Goal: Transaction & Acquisition: Download file/media

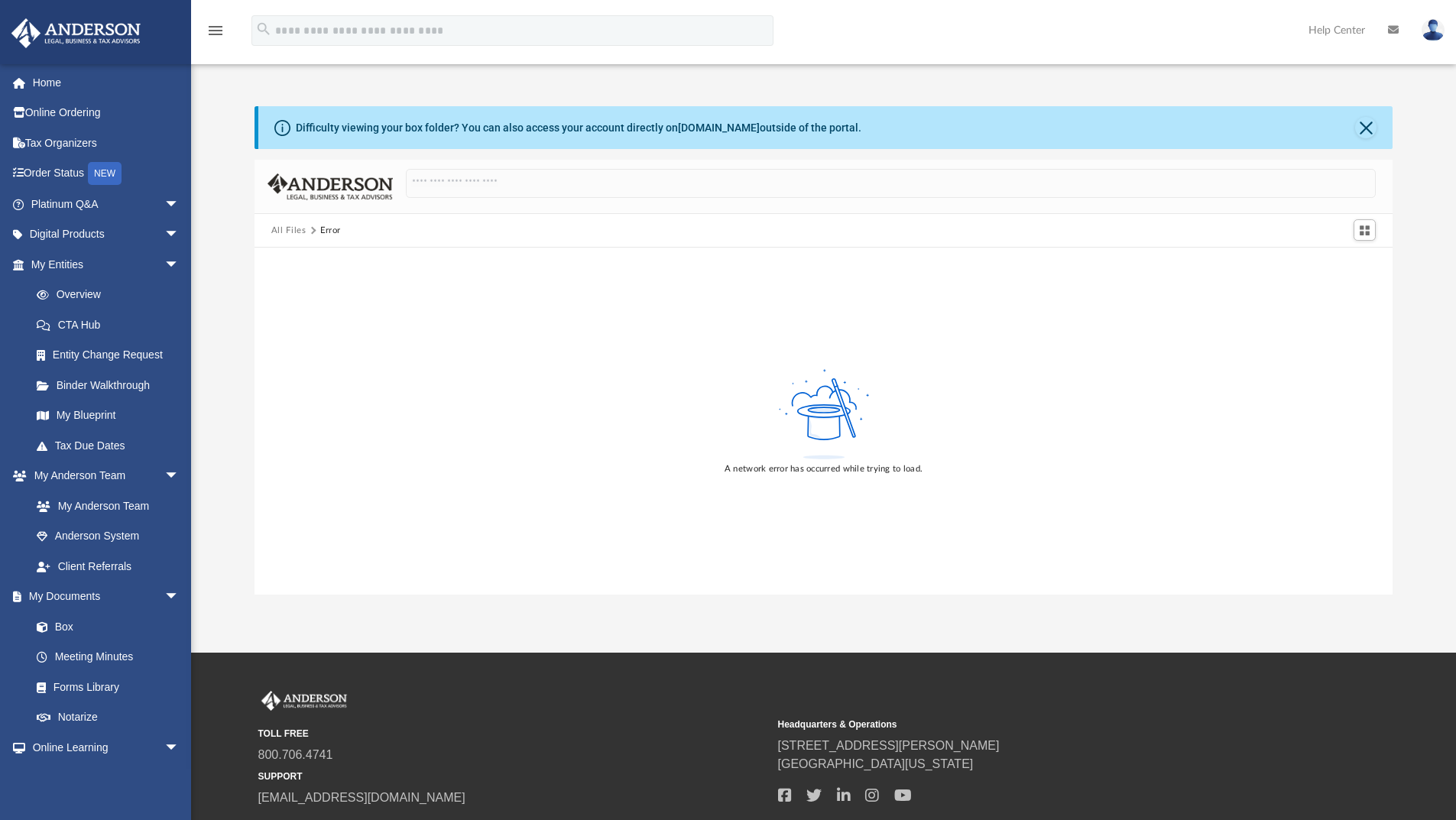
click at [297, 228] on button "All Files" at bounding box center [289, 230] width 35 height 13
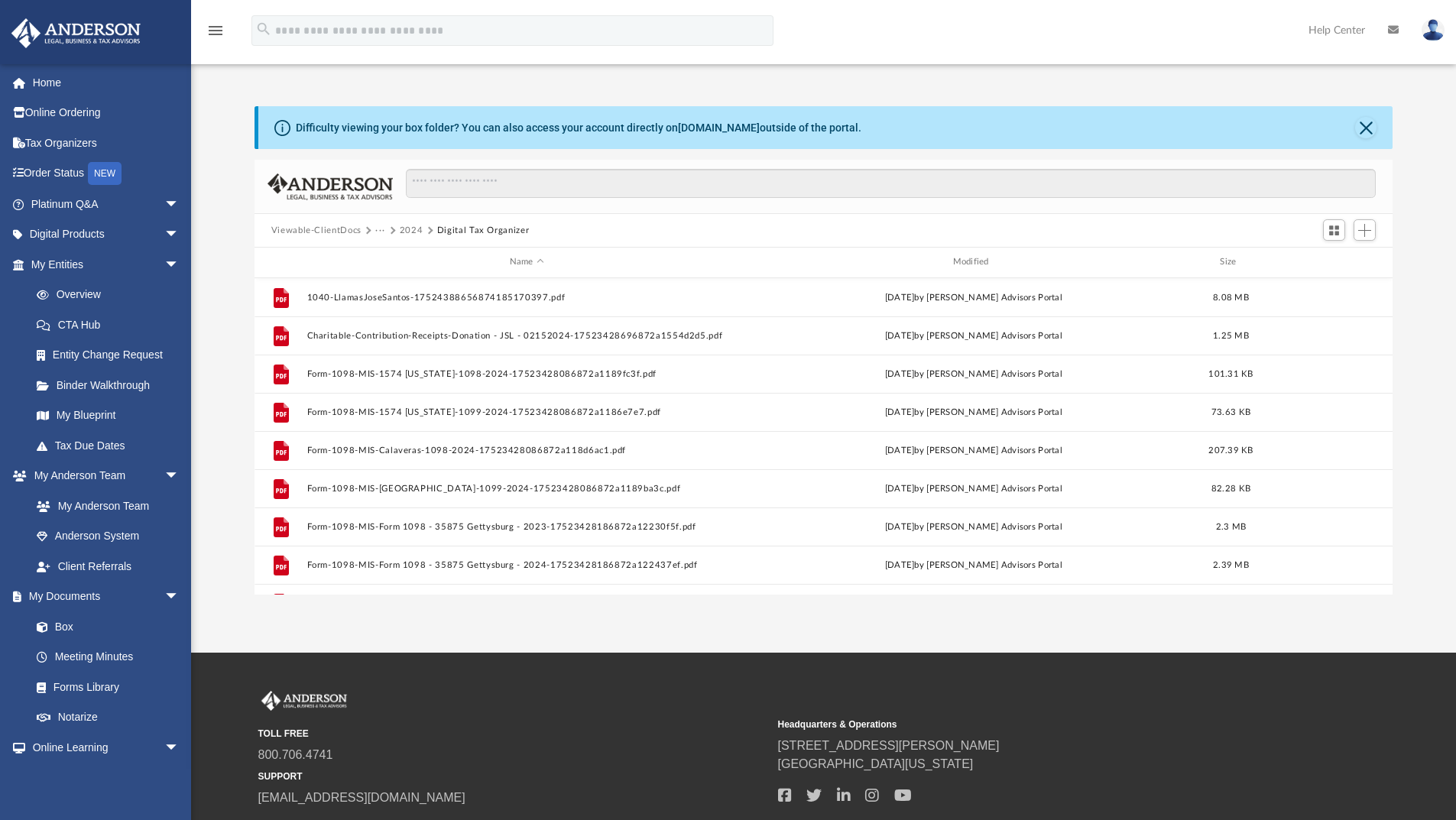
scroll to position [336, 1126]
click at [415, 236] on button "2024" at bounding box center [412, 230] width 24 height 13
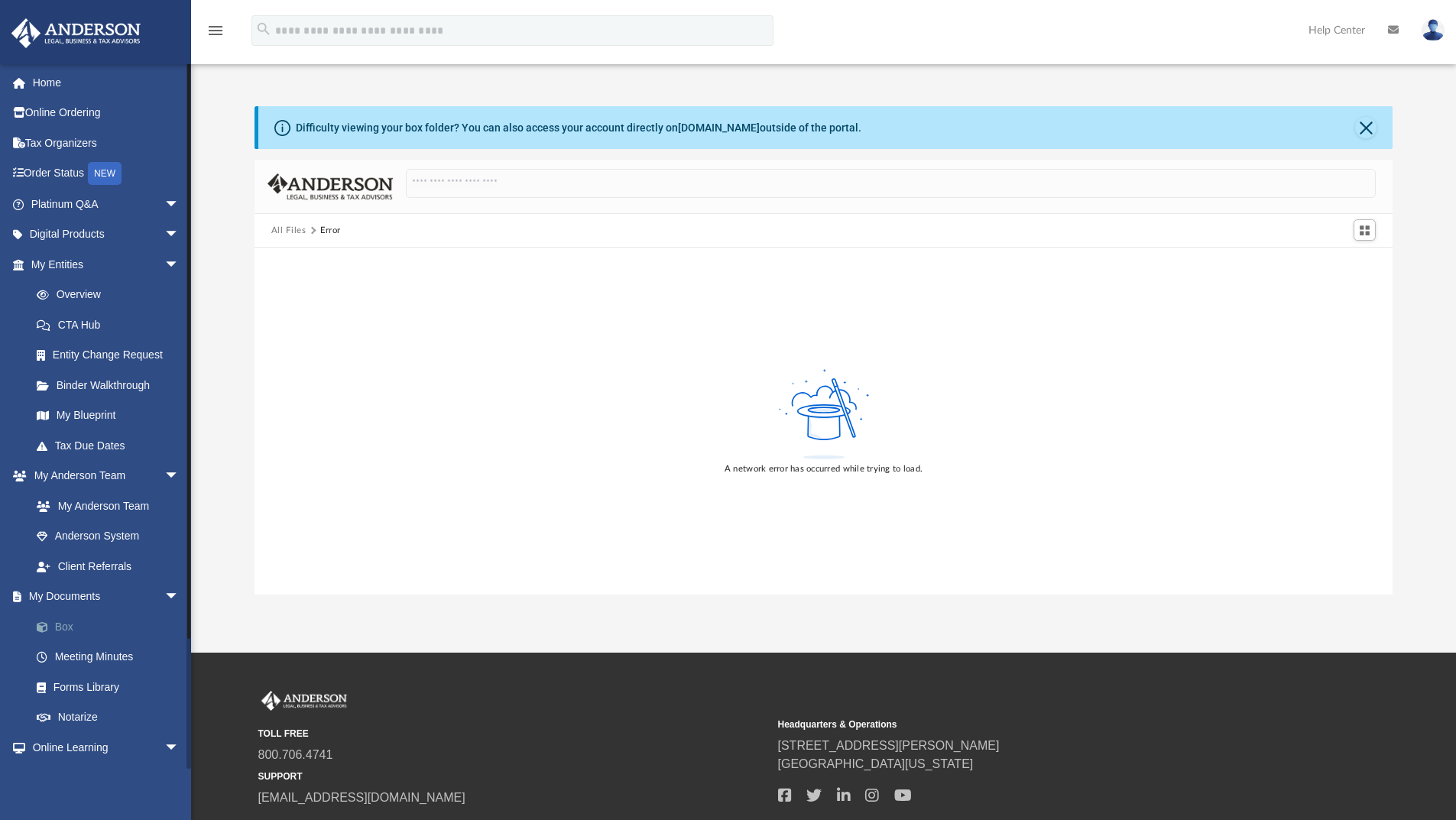
click at [84, 629] on link "Box" at bounding box center [112, 626] width 181 height 31
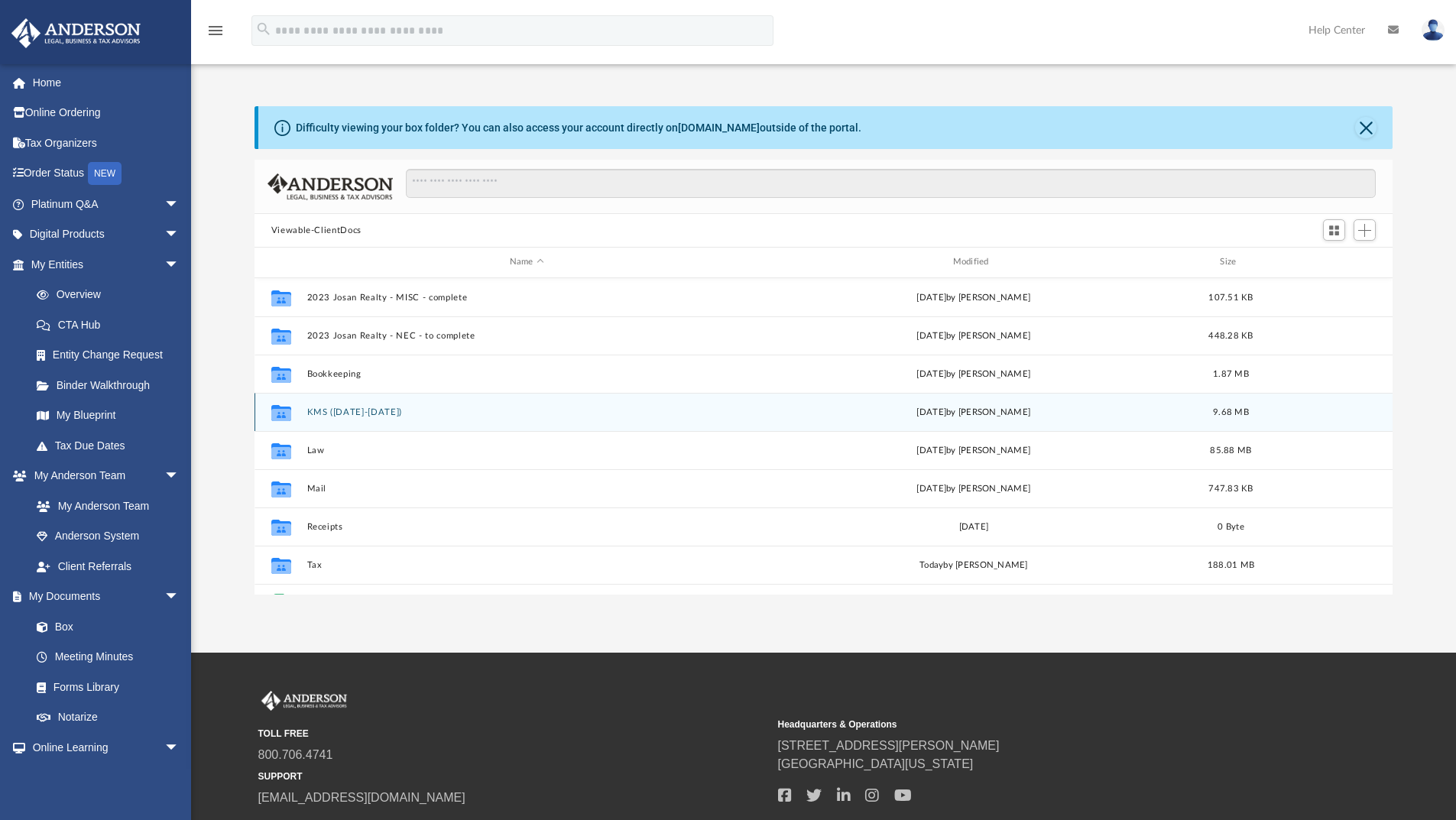
scroll to position [102, 0]
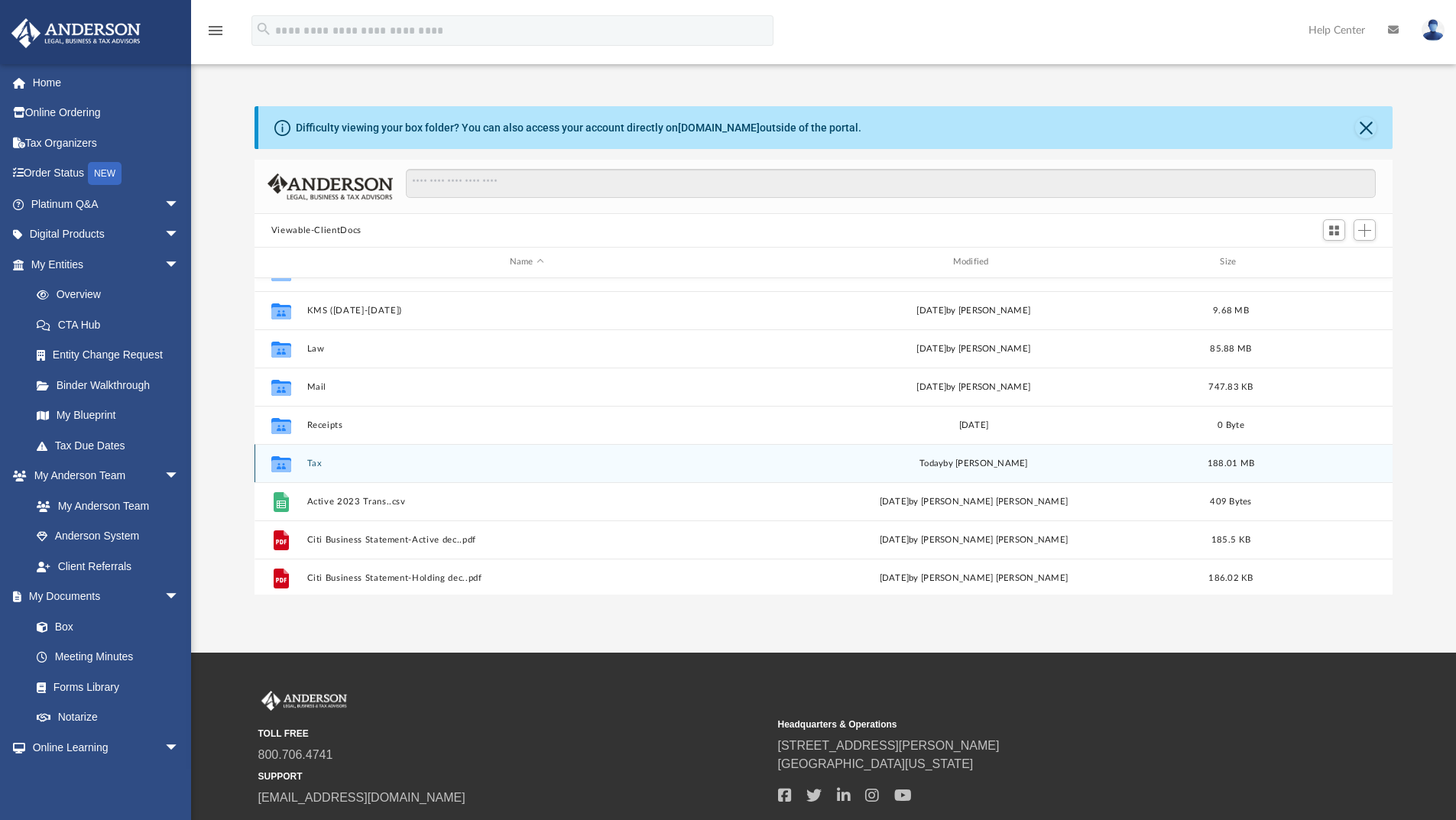
click at [317, 463] on button "Tax" at bounding box center [526, 463] width 440 height 10
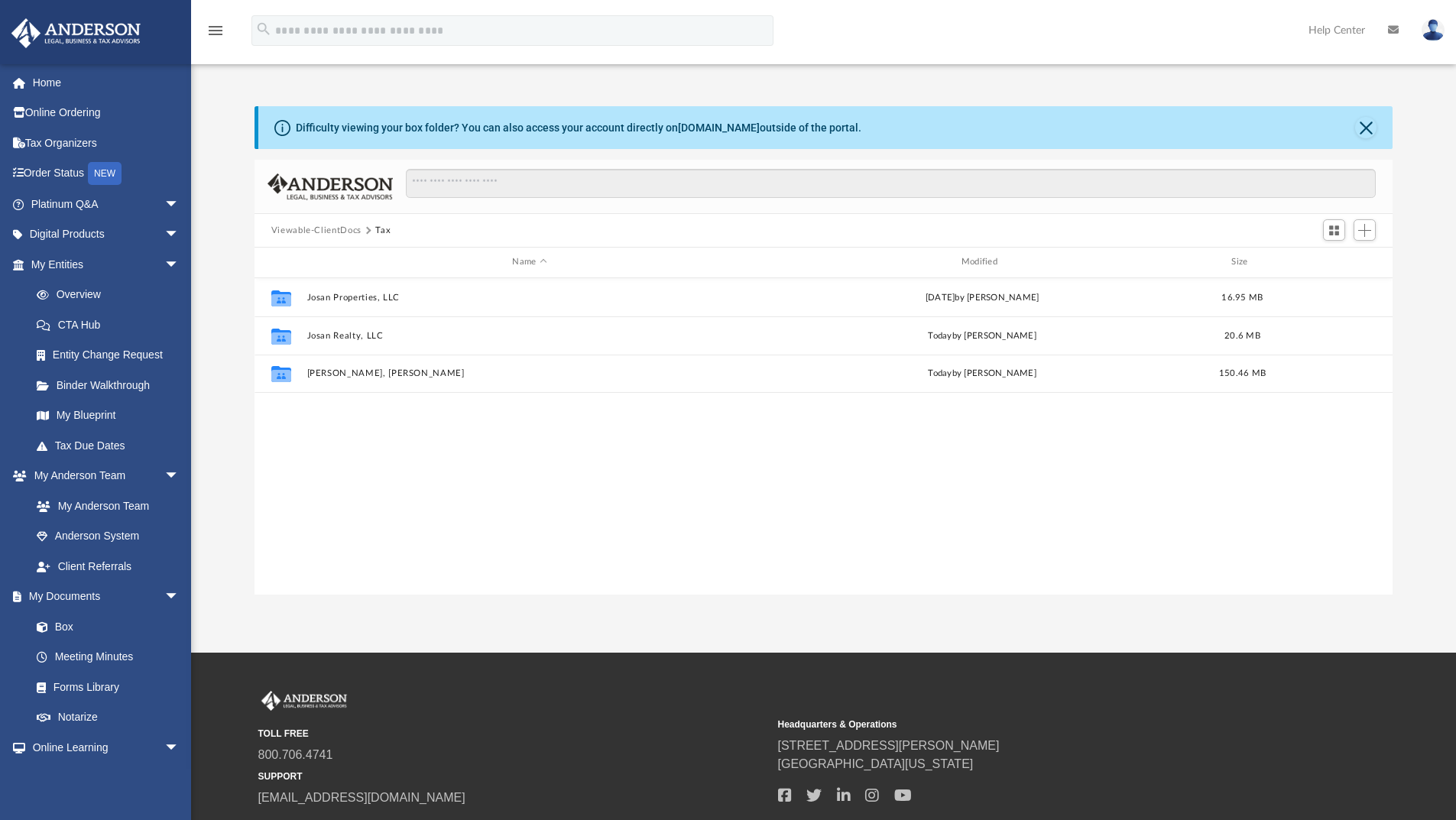
scroll to position [0, 0]
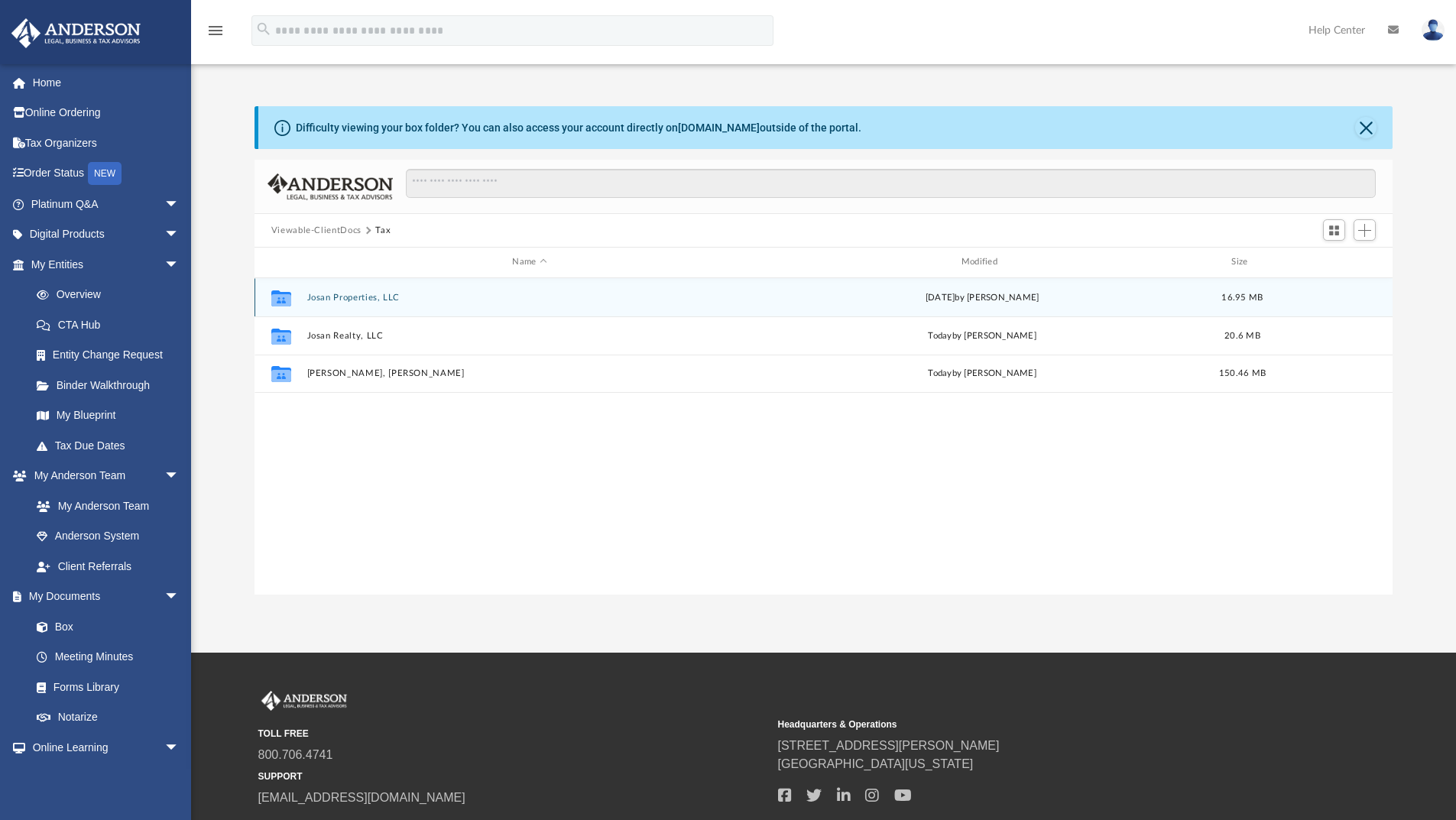
click at [381, 297] on button "Josan Properties, LLC" at bounding box center [529, 297] width 446 height 10
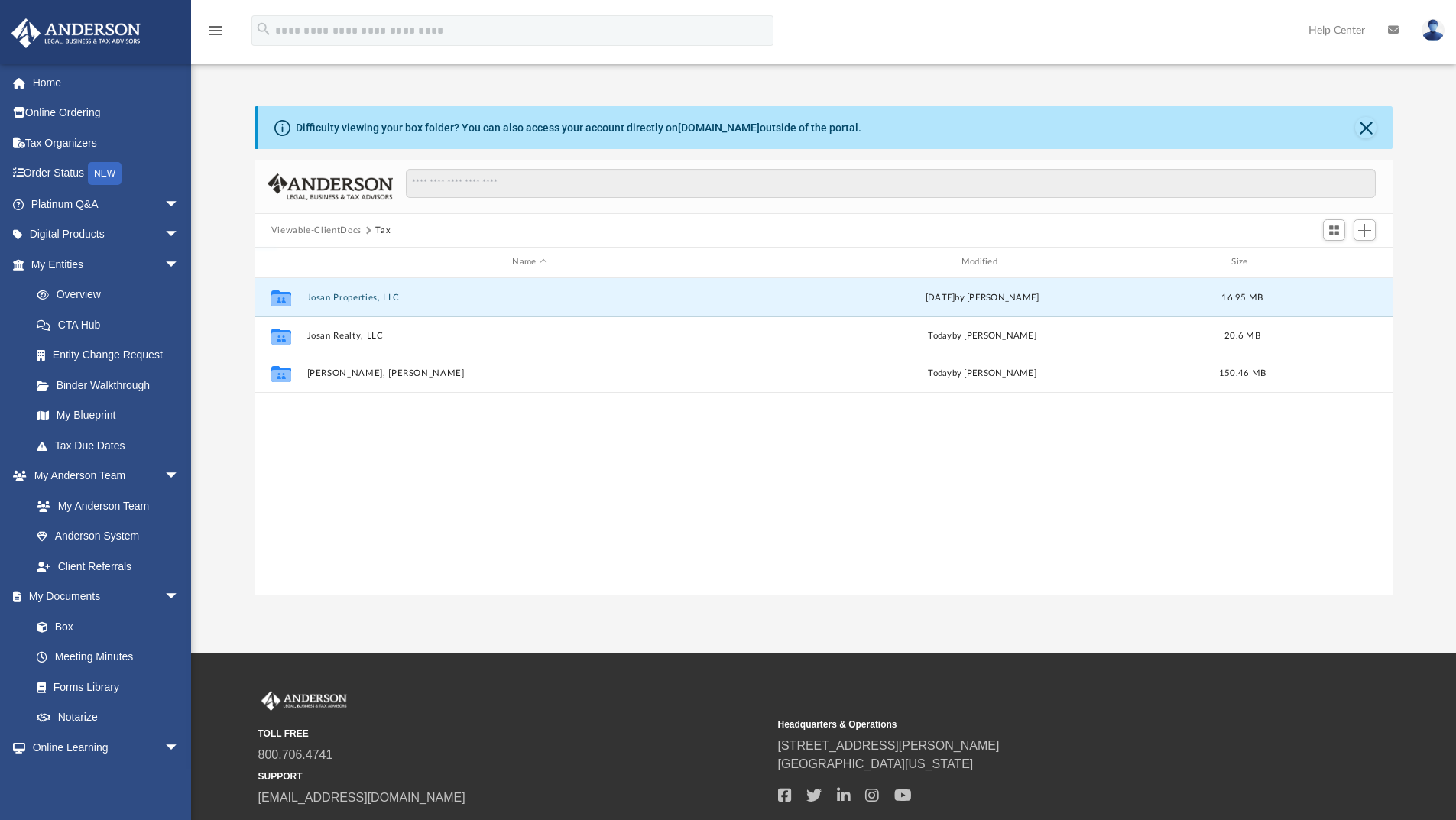
click at [381, 297] on button "Josan Properties, LLC" at bounding box center [529, 297] width 446 height 10
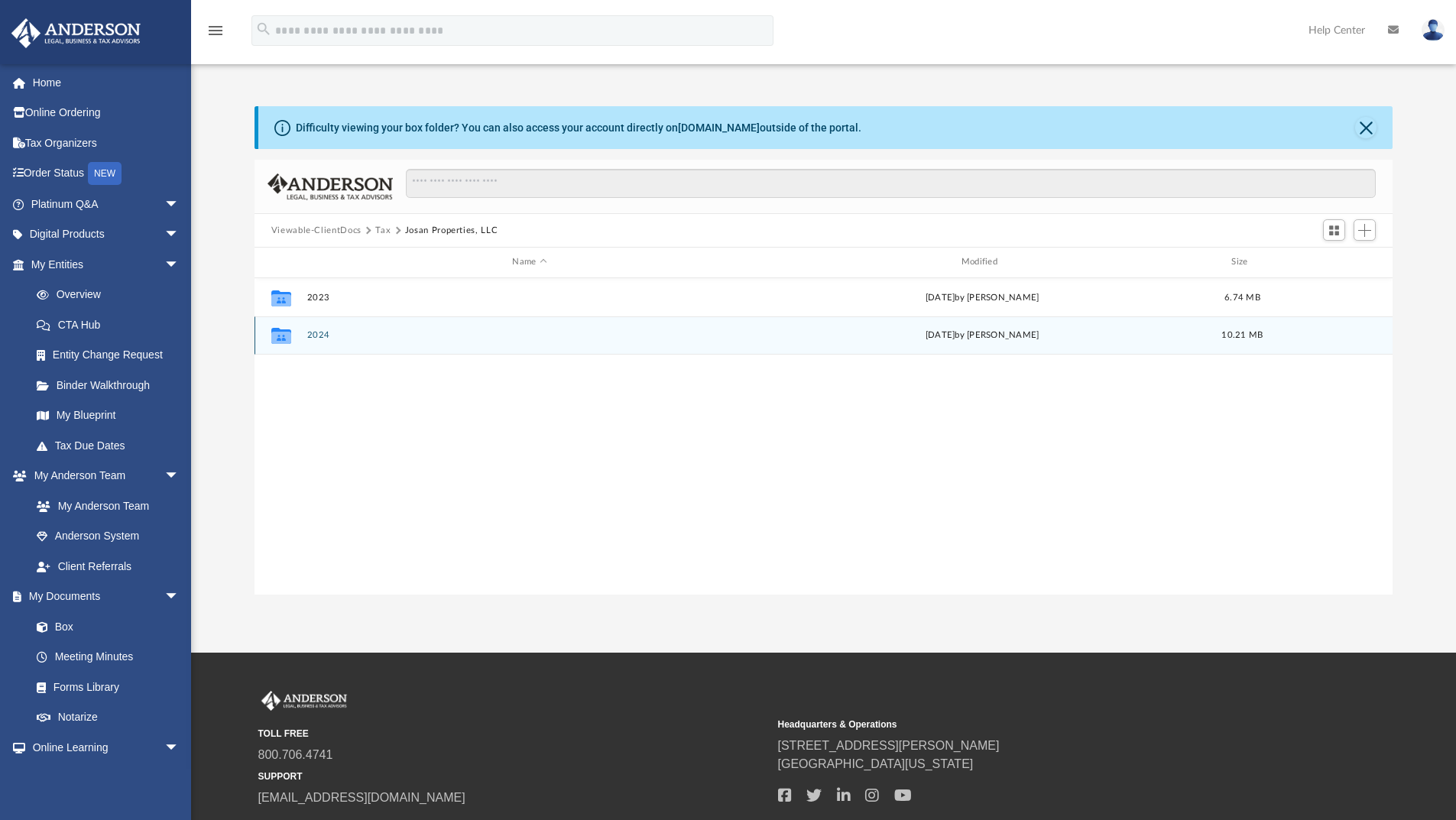
click at [316, 340] on div "Collaborated Folder 2024 Sat Sep 6 2025 by Jasmine Splunge 10.21 MB" at bounding box center [824, 335] width 1139 height 38
click at [316, 340] on button "2024" at bounding box center [529, 335] width 446 height 10
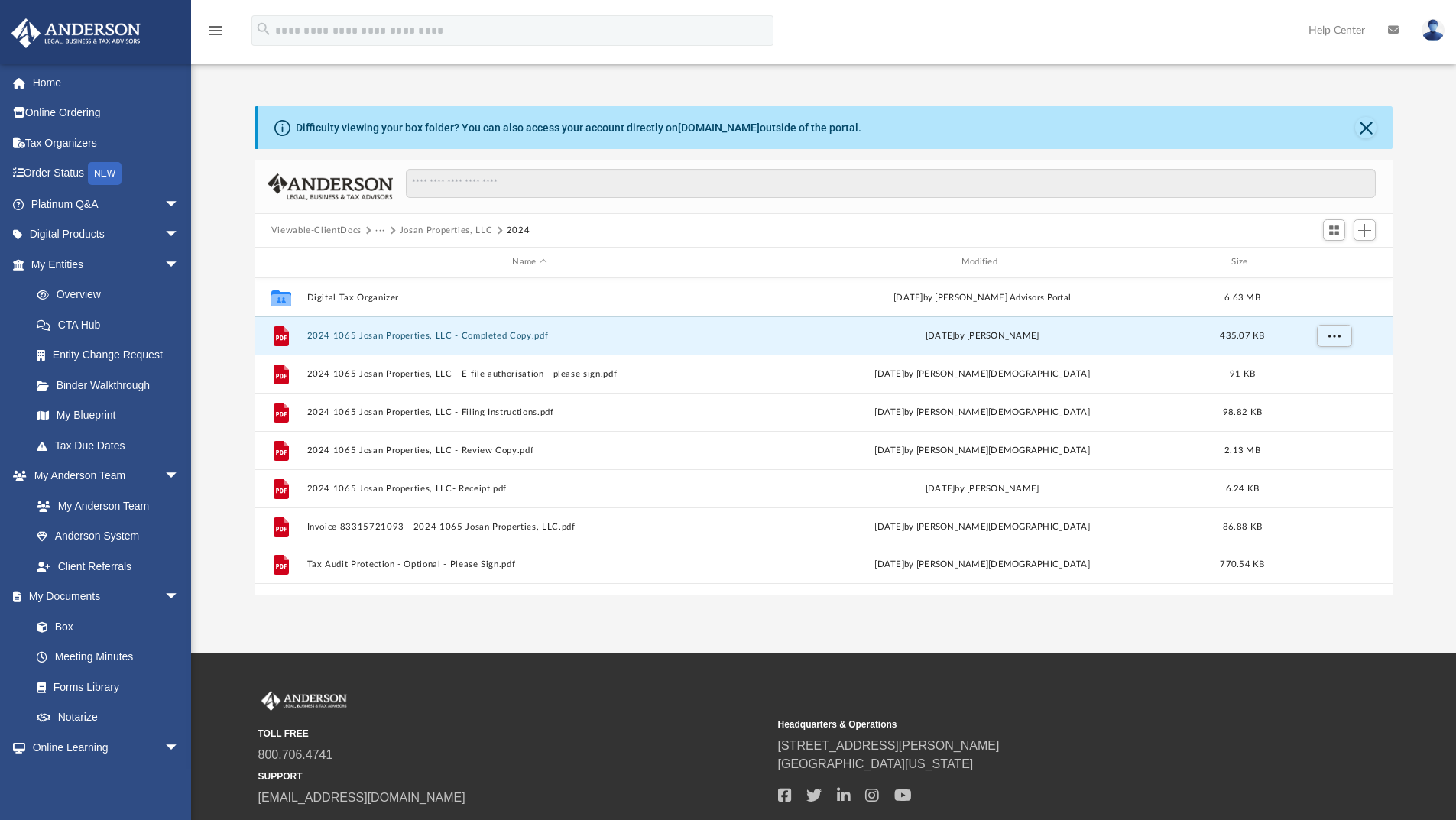
click at [498, 335] on button "2024 1065 Josan Properties, LLC - Completed Copy.pdf" at bounding box center [529, 335] width 446 height 10
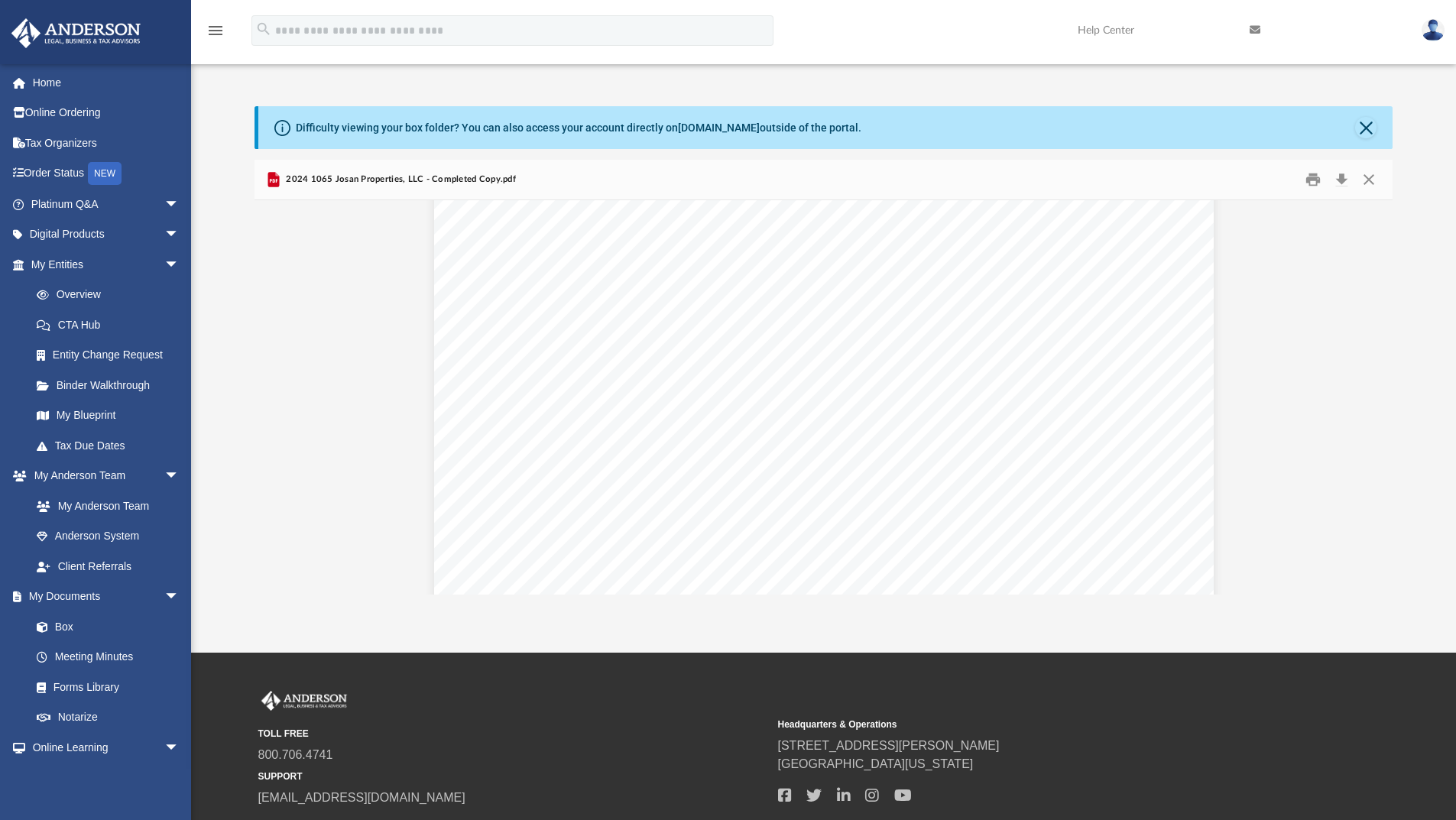
scroll to position [9374, 0]
click at [1341, 184] on button "Download" at bounding box center [1341, 180] width 28 height 24
click at [1366, 178] on button "Close" at bounding box center [1369, 180] width 28 height 24
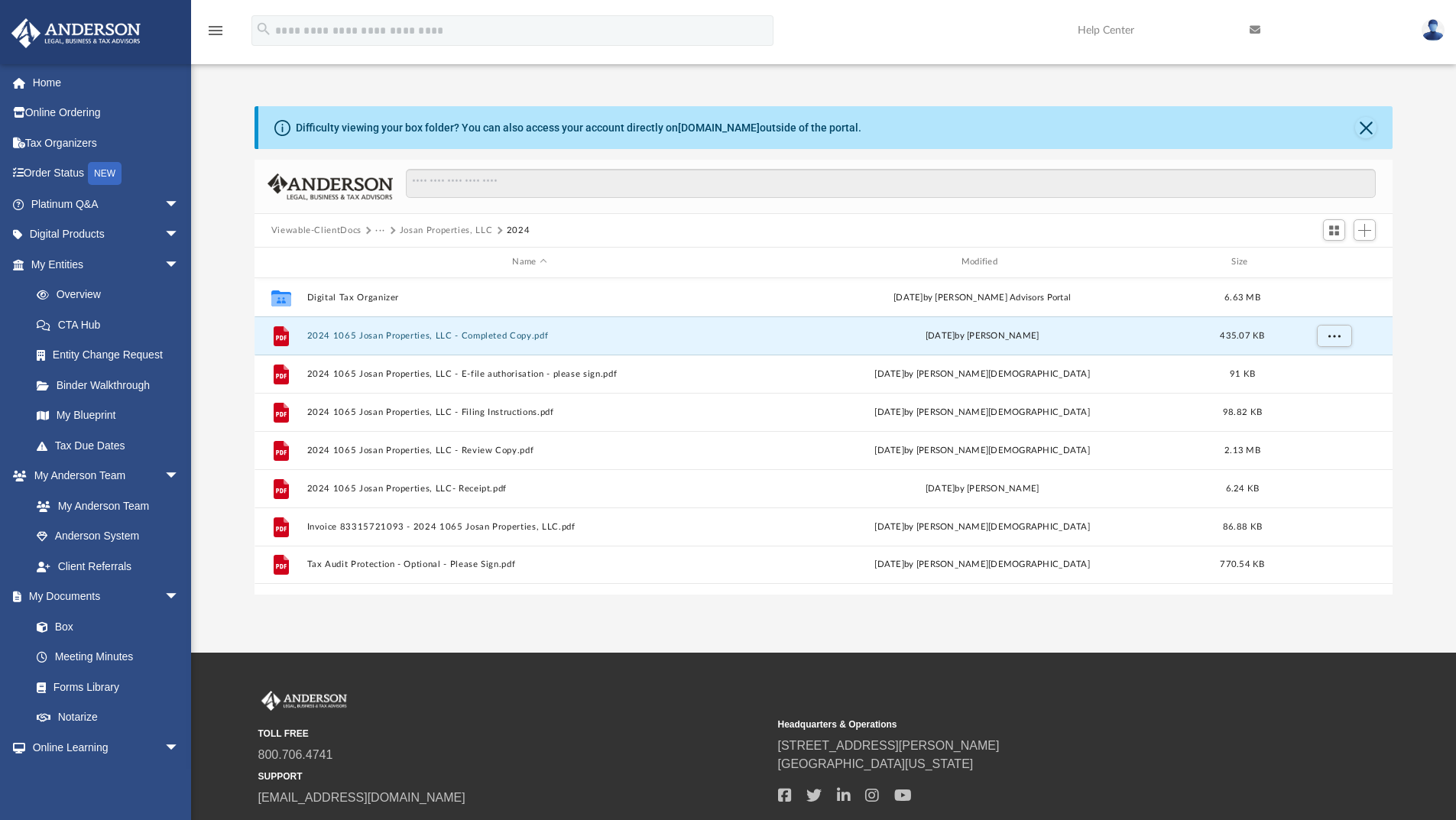
click at [458, 231] on button "Josan Properties, LLC" at bounding box center [446, 230] width 94 height 13
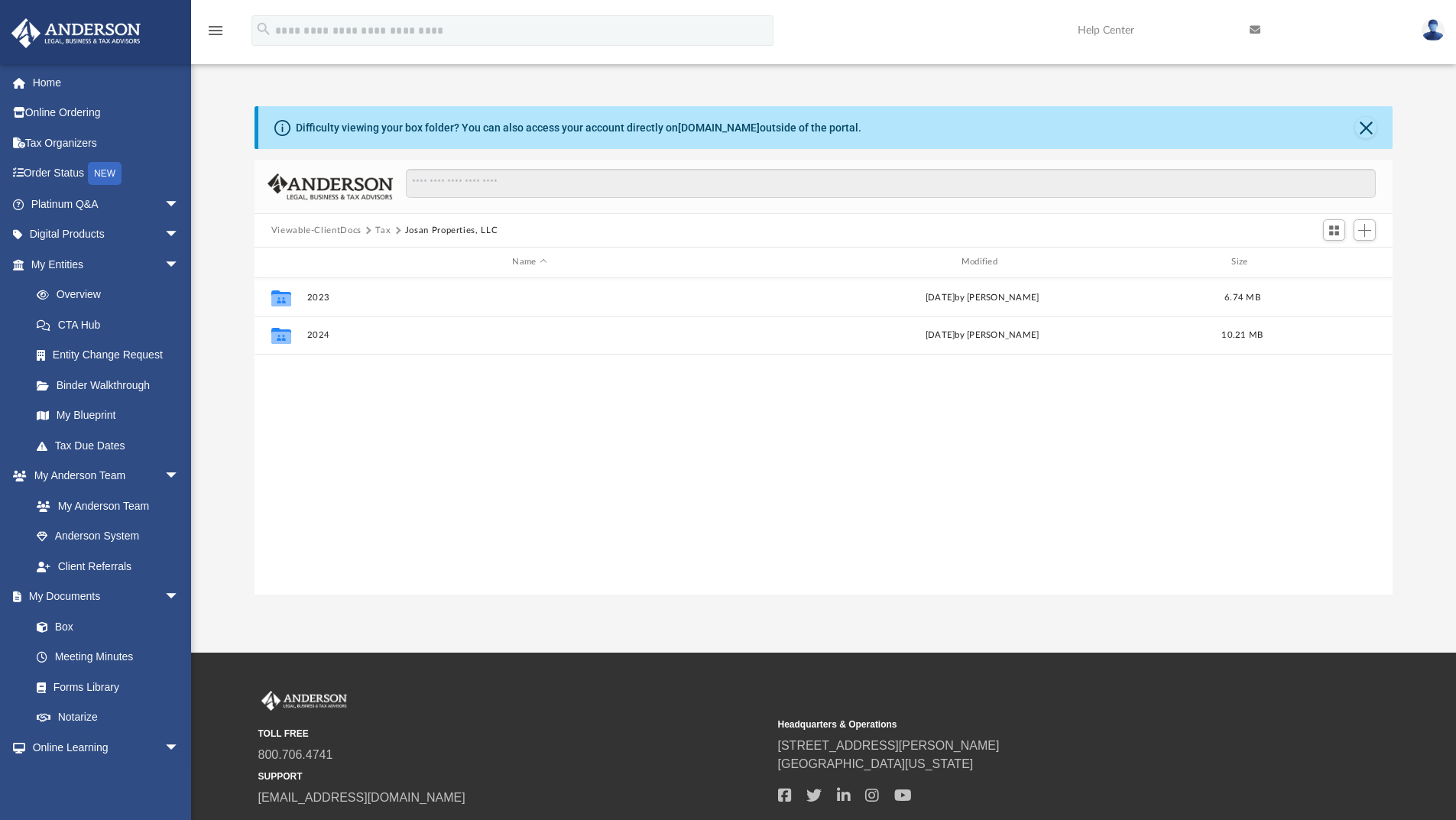
click at [386, 229] on button "Tax" at bounding box center [382, 230] width 15 height 13
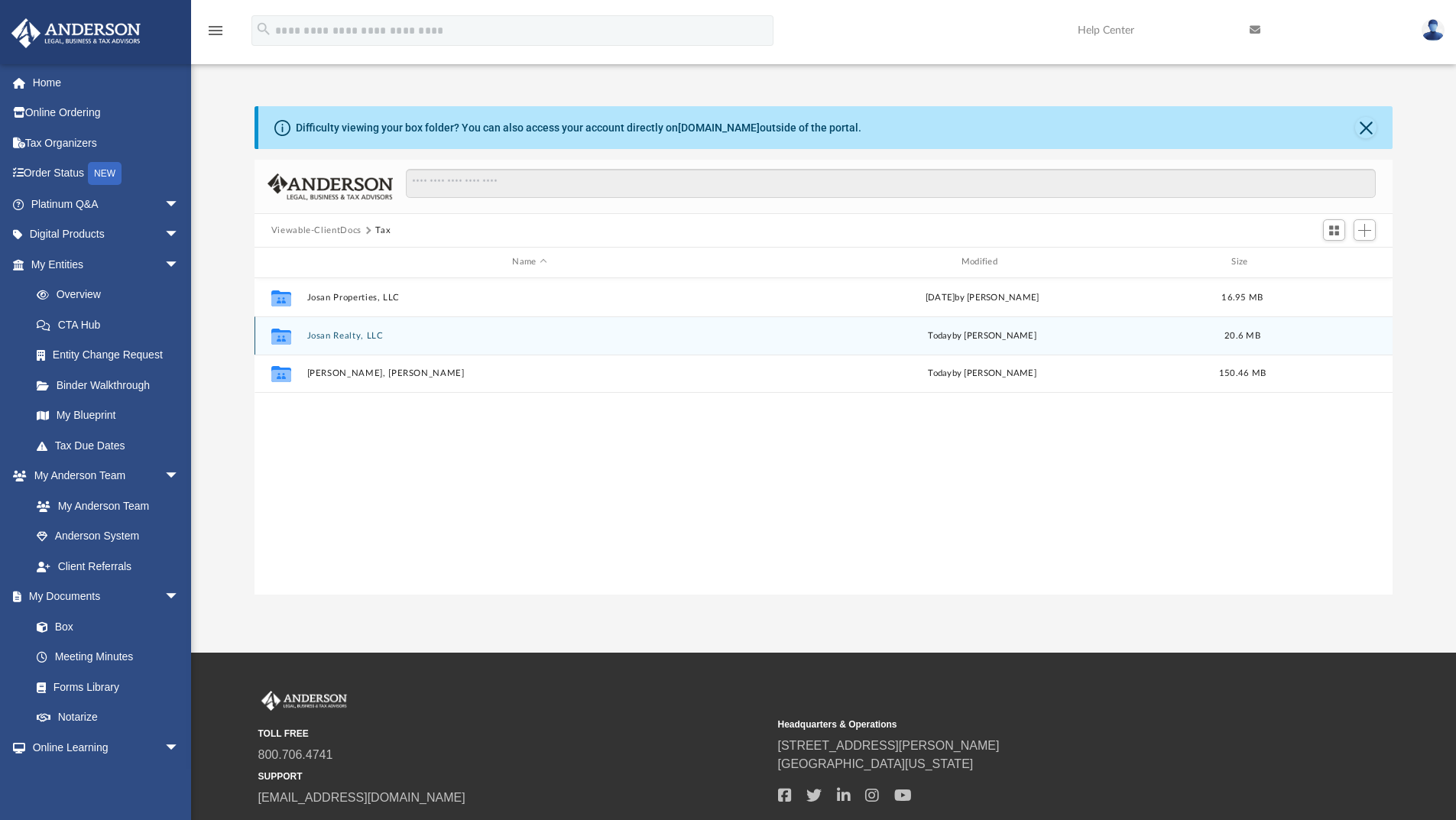
click at [361, 338] on button "Josan Realty, LLC" at bounding box center [529, 335] width 446 height 10
click at [427, 331] on button "2024" at bounding box center [529, 335] width 446 height 10
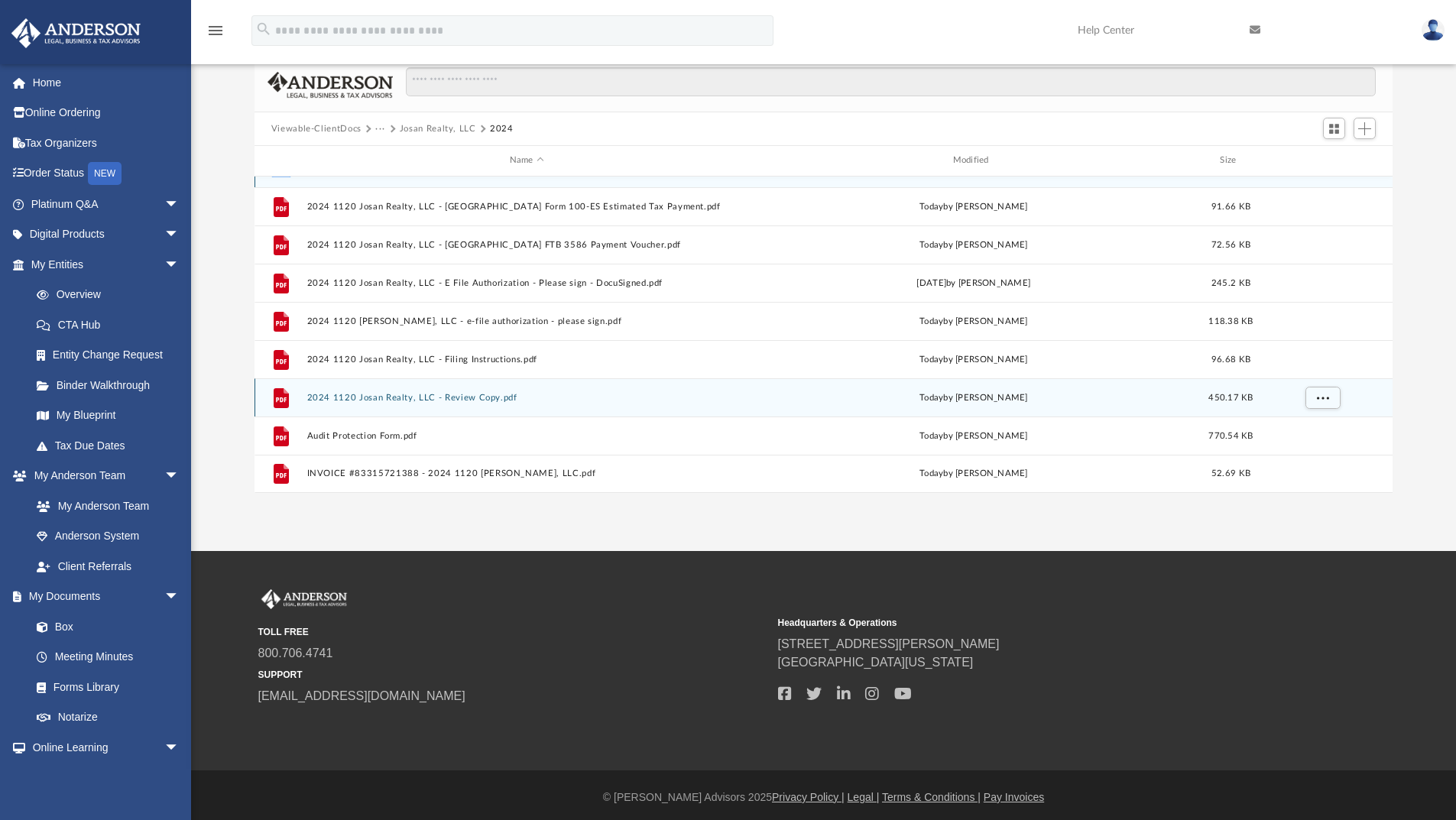
scroll to position [106, 0]
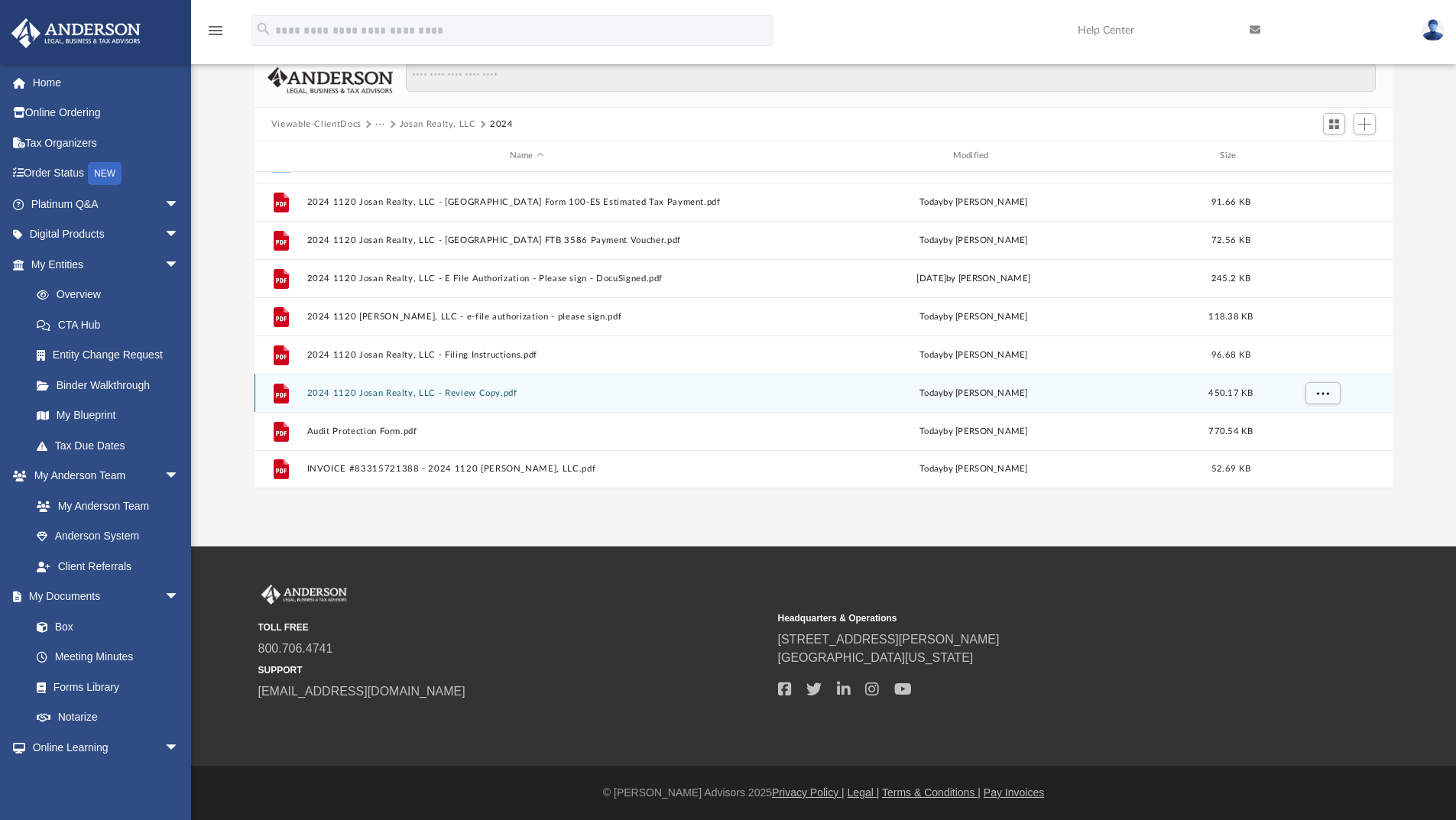
click at [469, 393] on button "2024 1120 Josan Realty, LLC - Review Copy.pdf" at bounding box center [526, 393] width 440 height 10
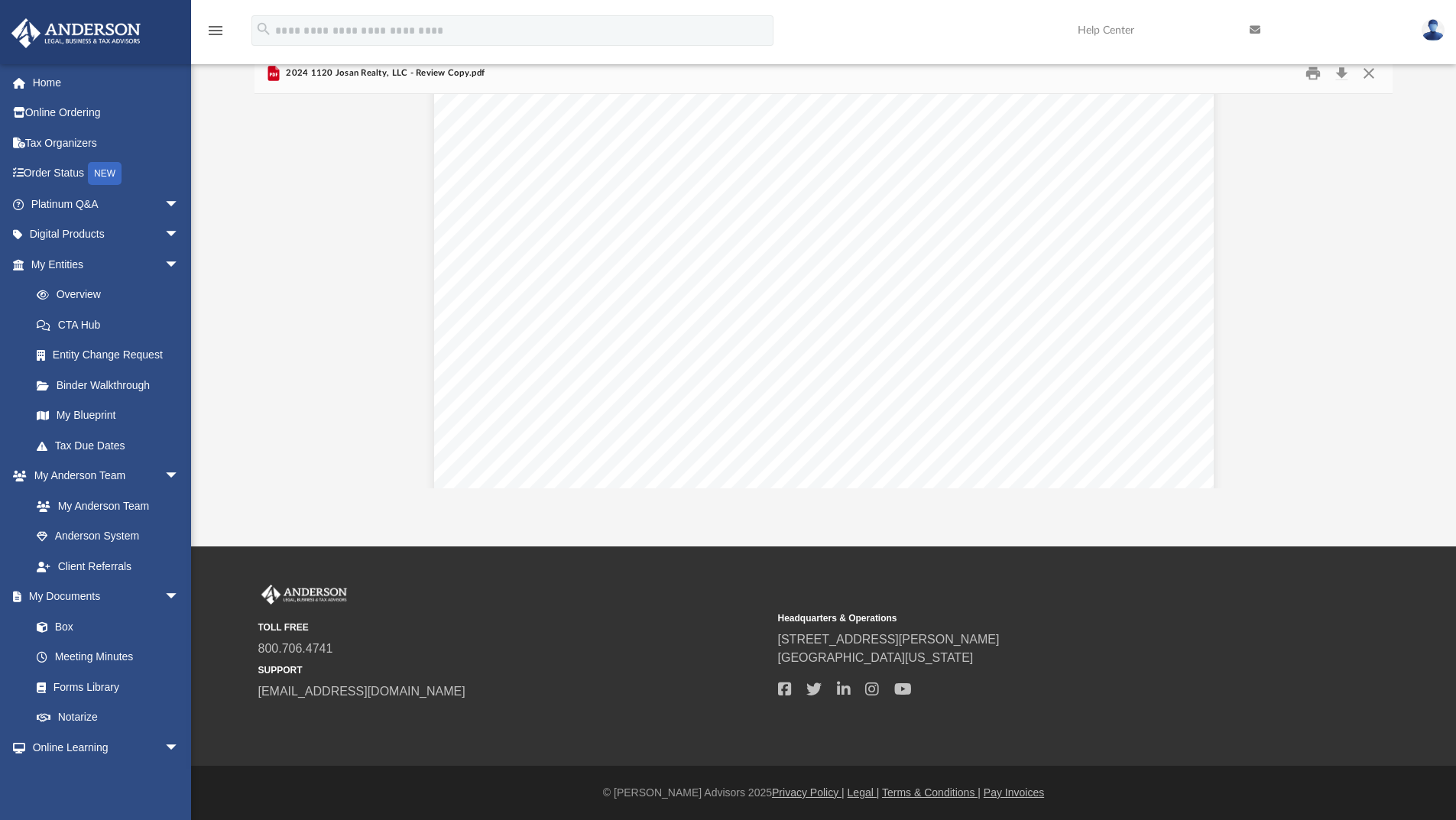
scroll to position [15488, 0]
click at [1369, 76] on button "Close" at bounding box center [1369, 74] width 28 height 24
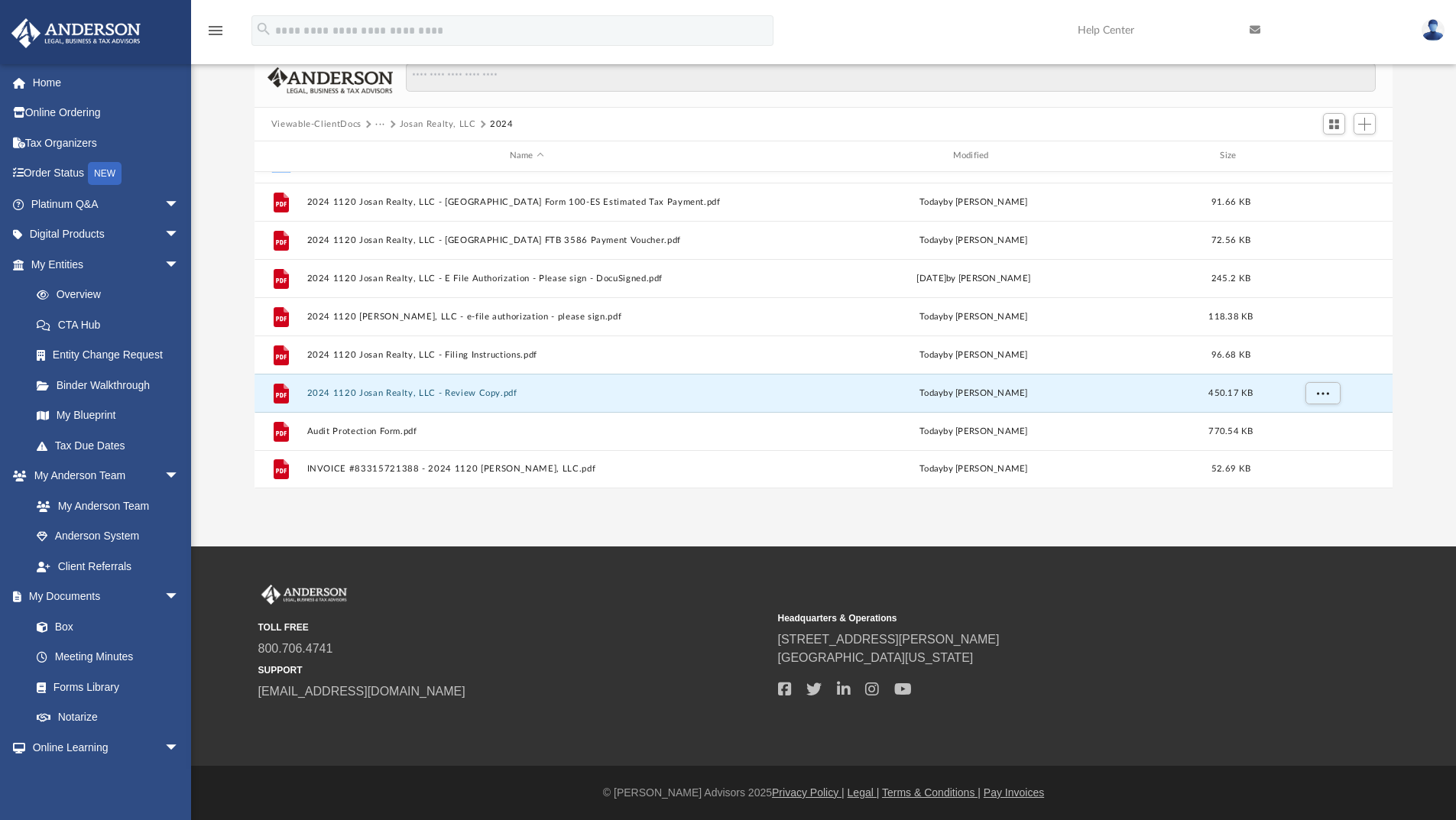
click at [352, 126] on button "Viewable-ClientDocs" at bounding box center [316, 124] width 90 height 13
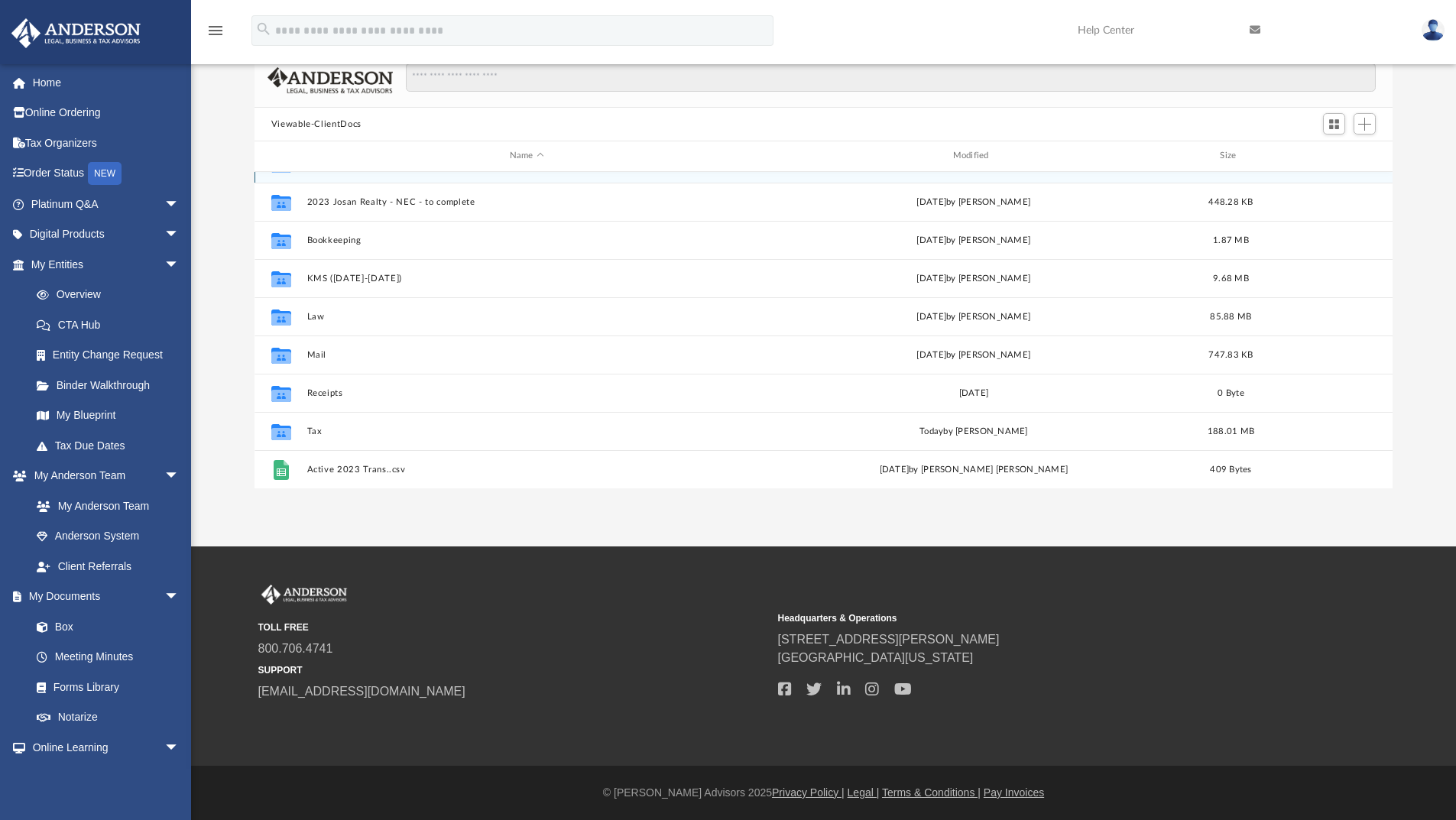
scroll to position [0, 0]
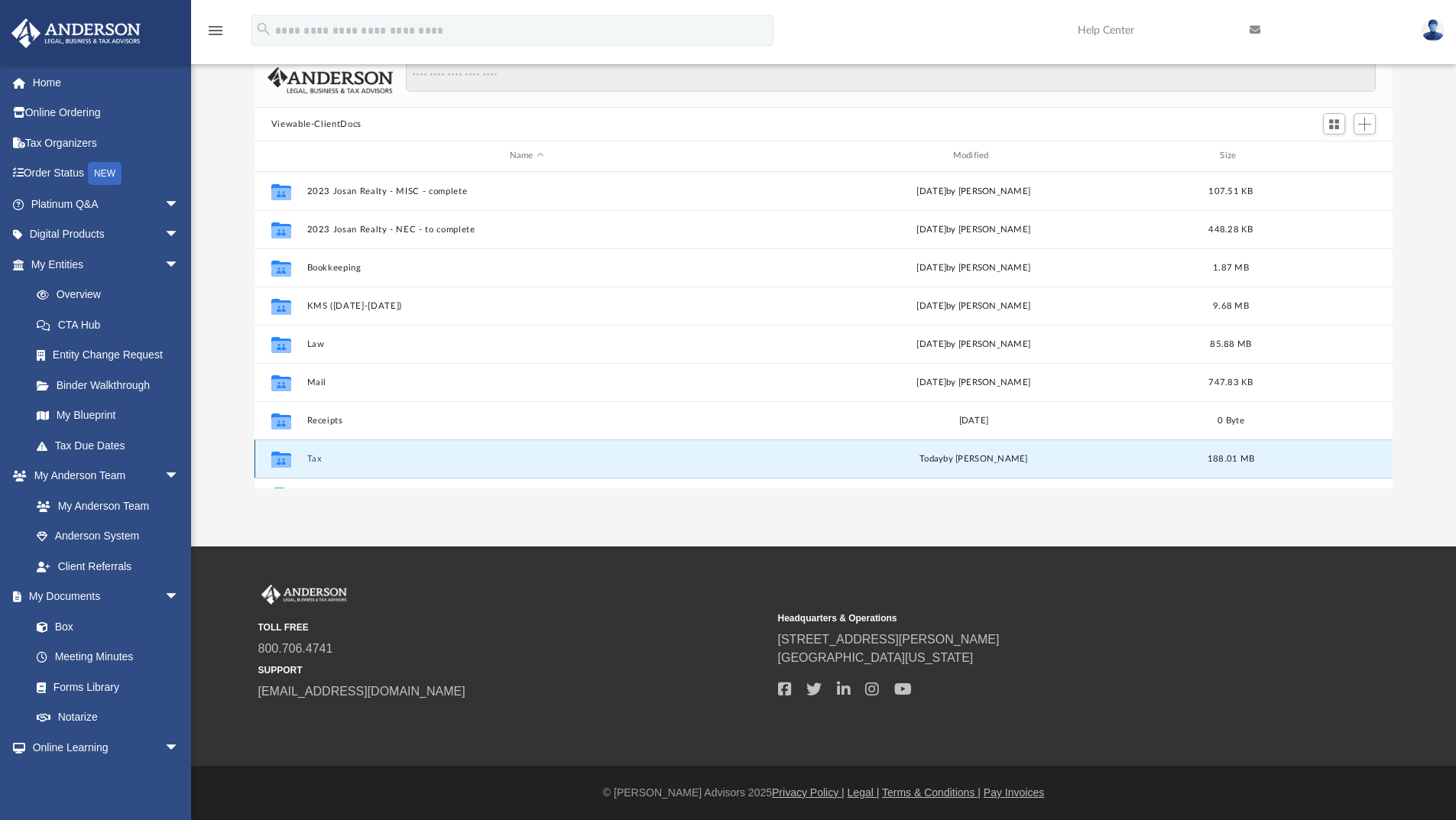
click at [311, 454] on button "Tax" at bounding box center [526, 458] width 440 height 10
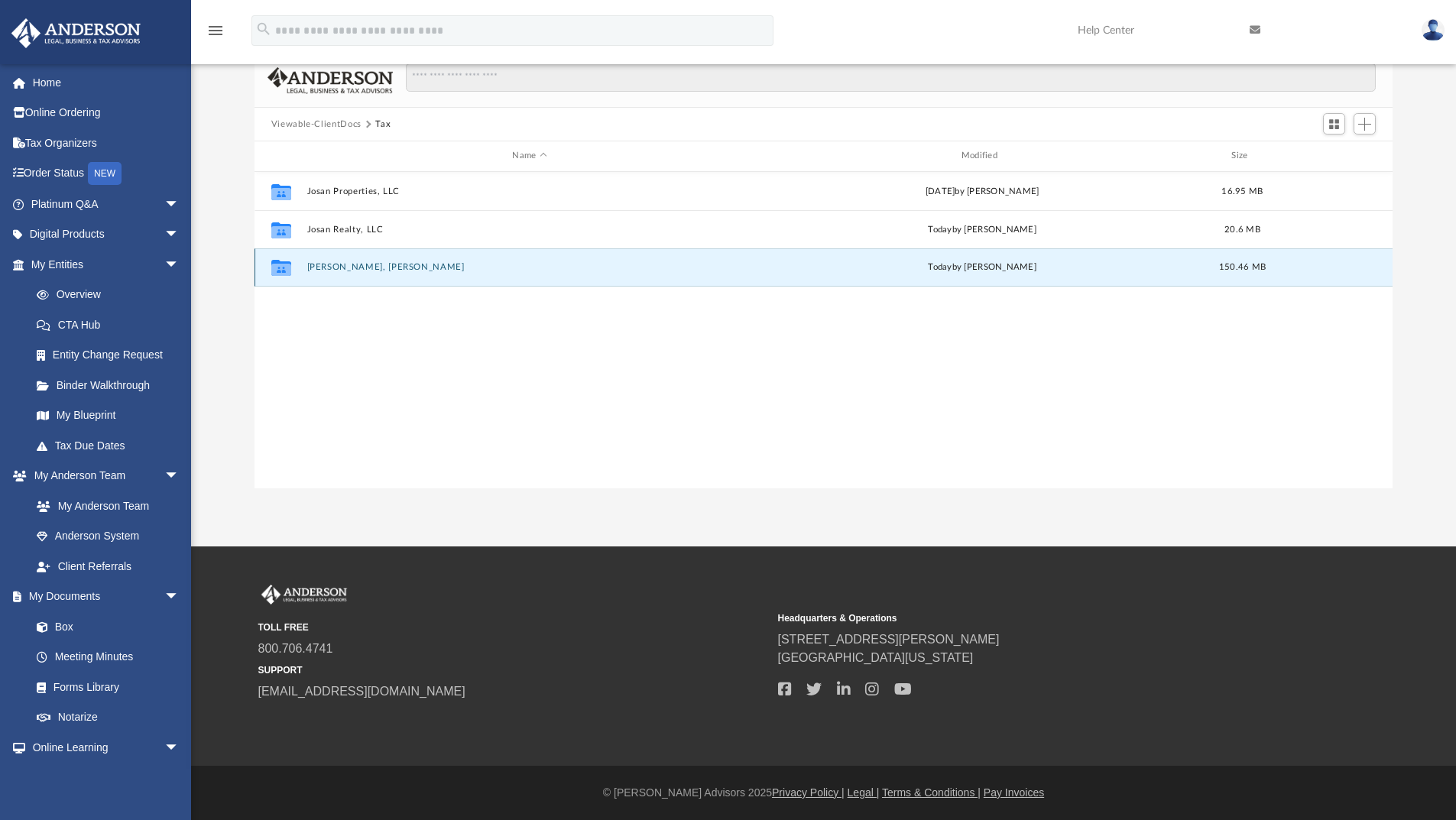
click at [347, 267] on button "Llamas, Jose Santos" at bounding box center [529, 267] width 446 height 10
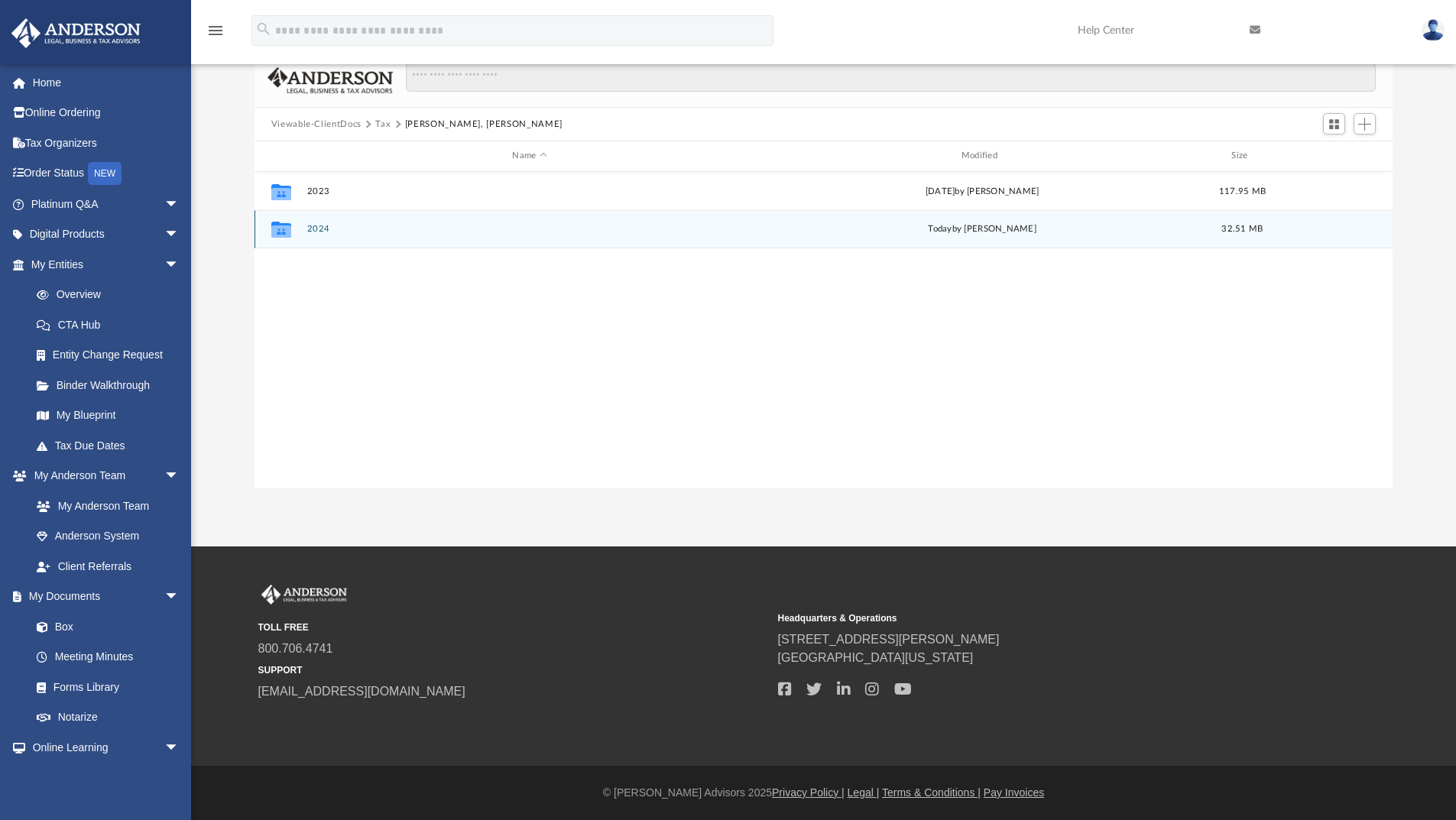
click at [326, 224] on button "2024" at bounding box center [529, 228] width 446 height 10
